Goal: Task Accomplishment & Management: Use online tool/utility

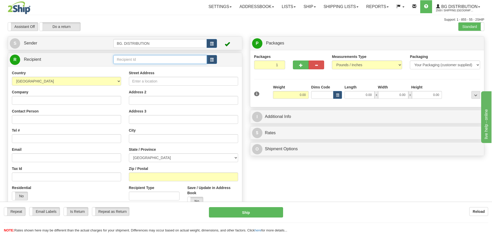
click at [172, 61] on input "text" at bounding box center [159, 59] width 93 height 9
click at [169, 66] on div "20086" at bounding box center [159, 68] width 89 height 6
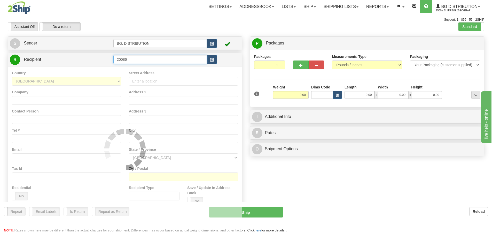
type input "20086"
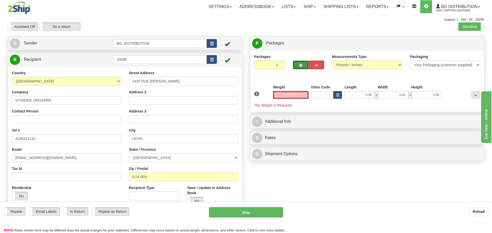
type input "0.00"
click at [302, 64] on span "button" at bounding box center [301, 65] width 4 height 3
type input "3"
click at [468, 42] on span "Package Level" at bounding box center [469, 44] width 20 height 4
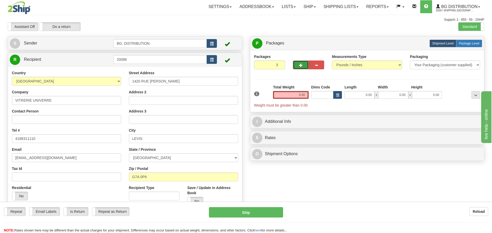
radio input "true"
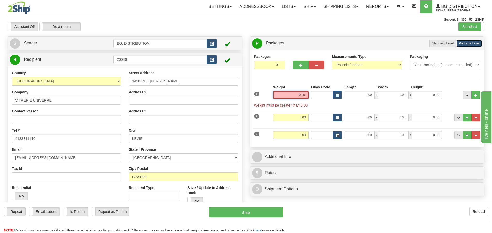
click at [303, 94] on input "0.00" at bounding box center [291, 95] width 36 height 8
type input "0.00"
click at [304, 117] on input "0.00" at bounding box center [291, 117] width 36 height 8
type input "0.00"
click at [298, 94] on input "0.00" at bounding box center [291, 95] width 36 height 8
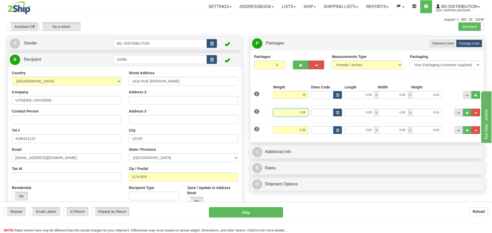
type input "25.00"
click at [302, 110] on input "0.00" at bounding box center [291, 112] width 36 height 8
type input "10.00"
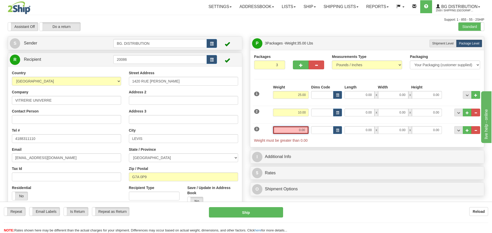
click at [301, 128] on input "0.00" at bounding box center [291, 130] width 36 height 8
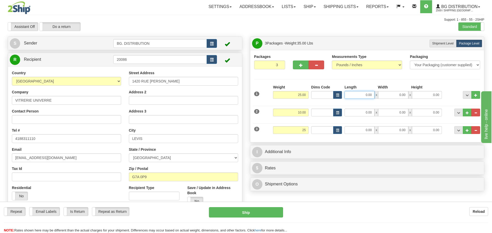
type input "25.00"
click at [359, 92] on input "0.00" at bounding box center [359, 95] width 30 height 8
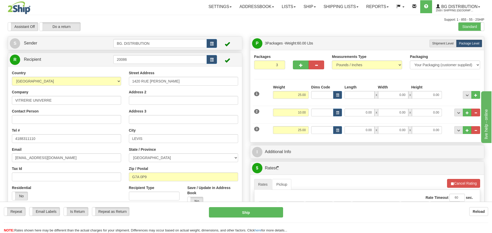
type input "0.00"
click at [366, 96] on input "0.00" at bounding box center [359, 95] width 30 height 8
type input "37.00"
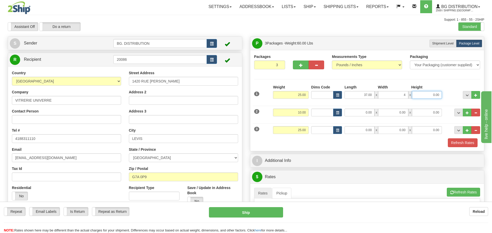
type input "4.00"
type input "8.00"
click at [364, 113] on input "0.00" at bounding box center [359, 112] width 30 height 8
type input "0.00"
click at [364, 113] on input "0.00" at bounding box center [359, 112] width 30 height 8
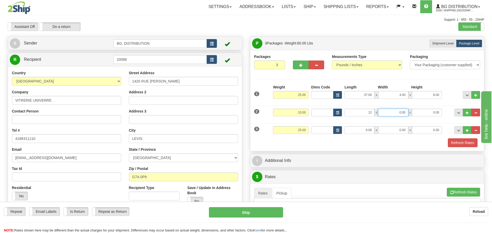
type input "12.00"
type input "11.00"
type input "8.00"
click at [366, 128] on input "0.00" at bounding box center [359, 130] width 30 height 8
type input "0.00"
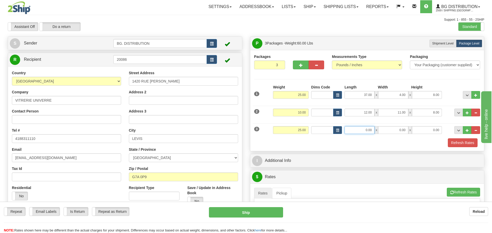
click at [368, 132] on input "0.00" at bounding box center [359, 130] width 30 height 8
type input "18.00"
type input "12.00"
type input "10.00"
click at [364, 146] on div "Refresh Rates" at bounding box center [367, 142] width 229 height 9
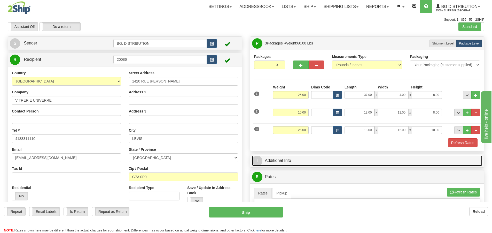
click at [261, 162] on span "I" at bounding box center [257, 160] width 10 height 10
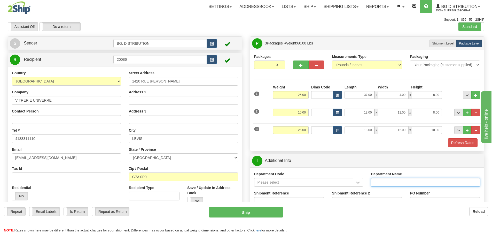
drag, startPoint x: 379, startPoint y: 184, endPoint x: 382, endPoint y: 181, distance: 4.6
click at [382, 181] on input "Department Name" at bounding box center [425, 182] width 109 height 9
type input "."
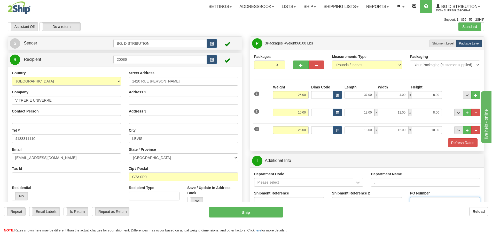
type input "."
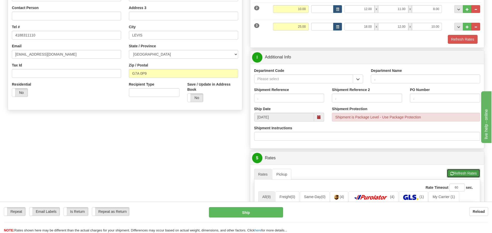
click at [471, 173] on button "Refresh Rates" at bounding box center [463, 173] width 33 height 9
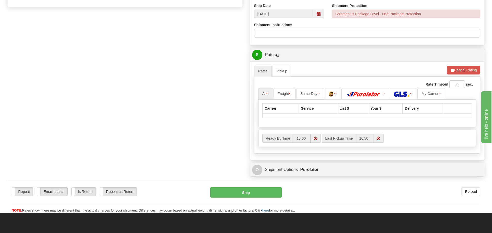
scroll to position [207, 0]
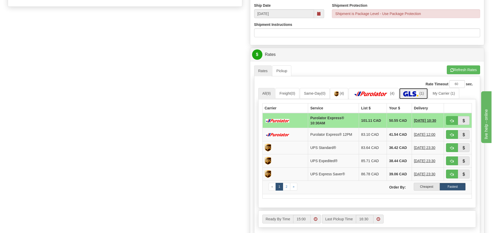
click at [415, 91] on link "(1)" at bounding box center [413, 93] width 29 height 11
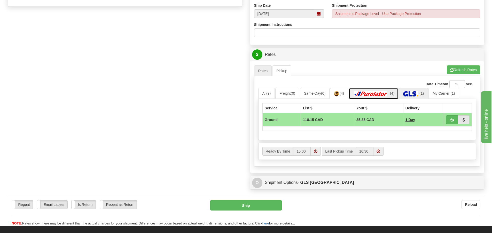
click at [376, 94] on img at bounding box center [371, 93] width 36 height 5
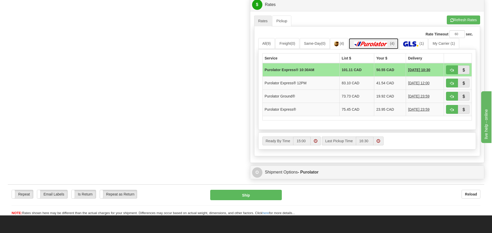
scroll to position [258, 0]
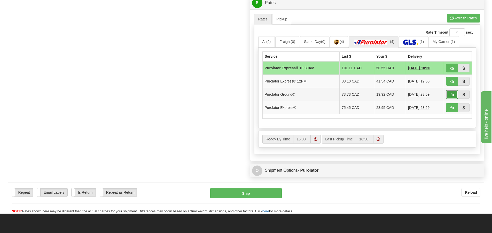
click at [450, 94] on span "button" at bounding box center [452, 94] width 4 height 3
type input "260"
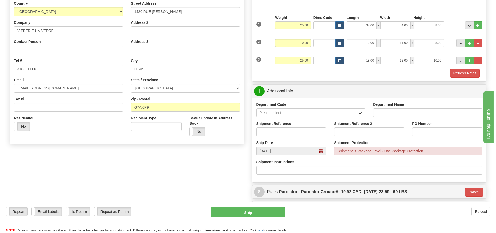
scroll to position [66, 0]
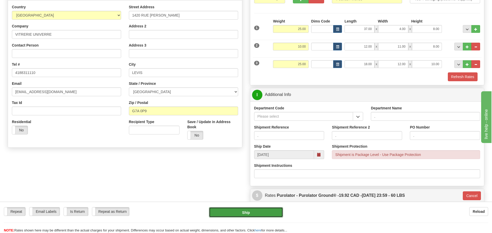
click at [248, 211] on button "Ship" at bounding box center [246, 212] width 74 height 10
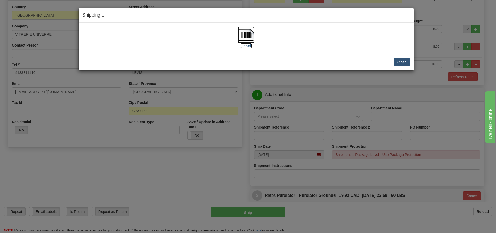
click at [243, 46] on label "[Label]" at bounding box center [246, 45] width 12 height 5
